Goal: Contribute content: Add original content to the website for others to see

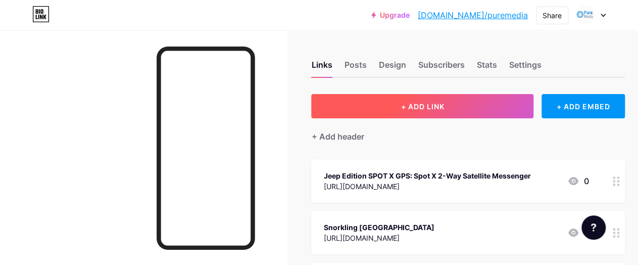
click at [397, 106] on button "+ ADD LINK" at bounding box center [422, 106] width 222 height 24
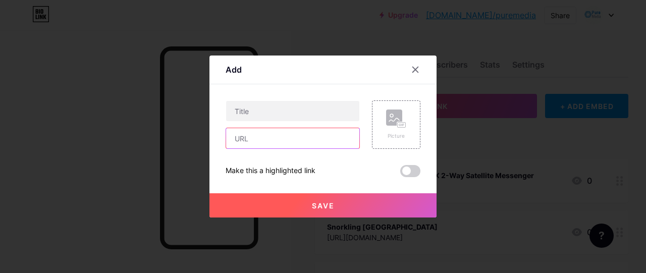
click at [268, 138] on input "text" at bounding box center [292, 138] width 133 height 20
paste input "[URL][DOMAIN_NAME]"
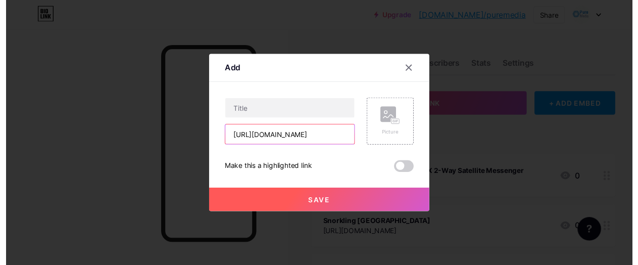
scroll to position [0, 63]
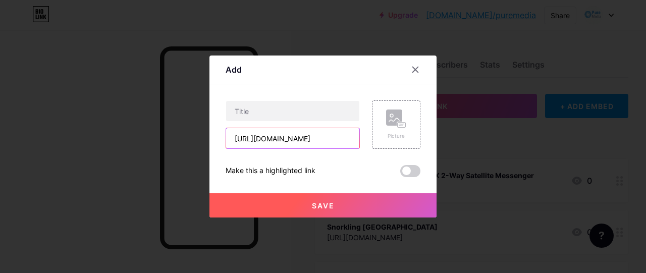
type input "[URL][DOMAIN_NAME]"
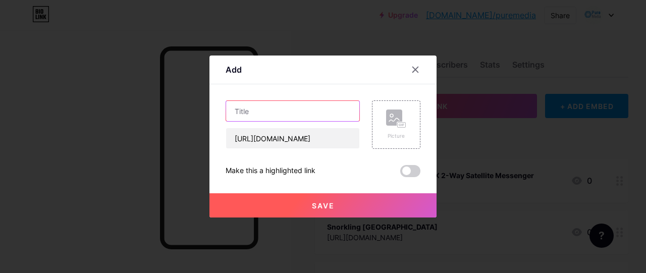
click at [250, 111] on input "text" at bounding box center [292, 111] width 133 height 20
paste input "kedai tayar near me"
type input "kedai tayar near me"
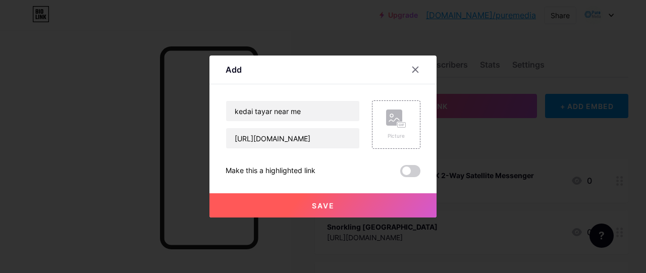
click at [276, 195] on button "Save" at bounding box center [323, 205] width 227 height 24
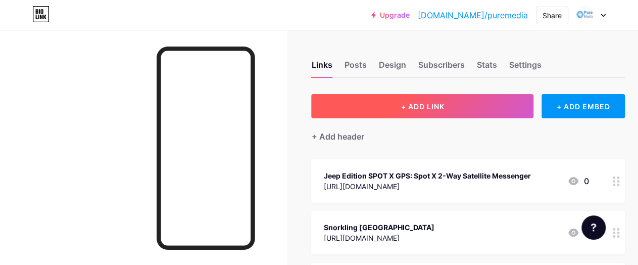
click at [374, 106] on button "+ ADD LINK" at bounding box center [422, 106] width 222 height 24
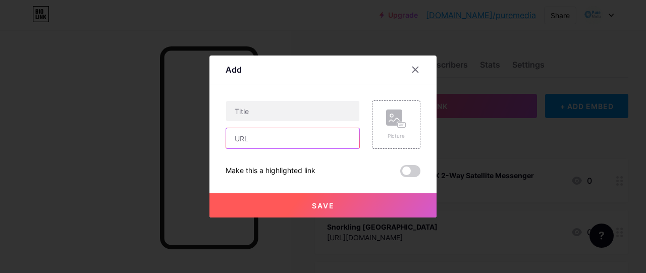
click at [271, 142] on input "text" at bounding box center [292, 138] width 133 height 20
paste input "[URL][DOMAIN_NAME]"
type input "[URL][DOMAIN_NAME]"
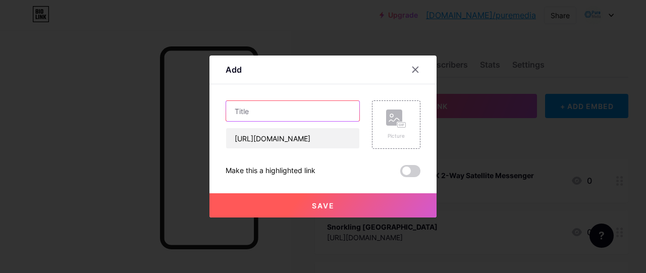
click at [256, 115] on input "text" at bounding box center [292, 111] width 133 height 20
paste input "klia airport transfer"
type input "klia airport transfer"
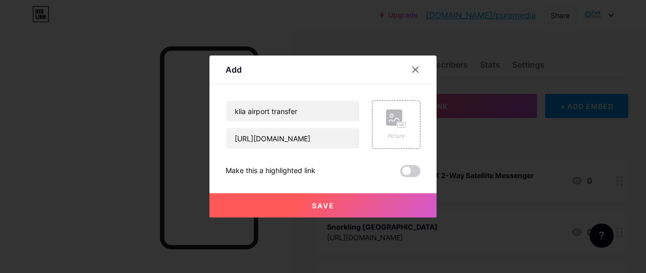
click at [295, 210] on button "Save" at bounding box center [323, 205] width 227 height 24
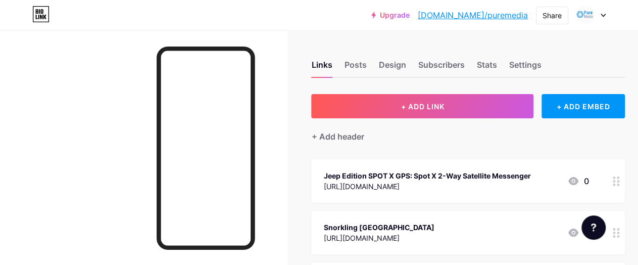
click at [479, 14] on link "[DOMAIN_NAME]/puremedia" at bounding box center [473, 15] width 110 height 12
